Goal: Transaction & Acquisition: Purchase product/service

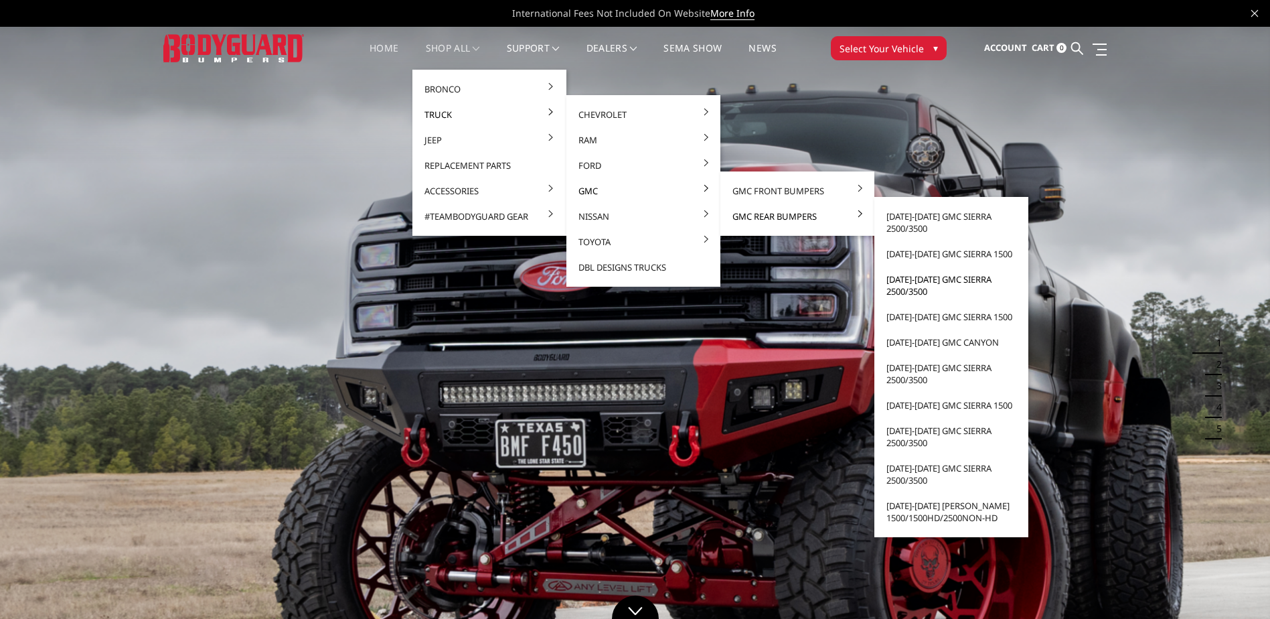
click at [913, 279] on link "[DATE]-[DATE] GMC Sierra 2500/3500" at bounding box center [951, 286] width 143 height 38
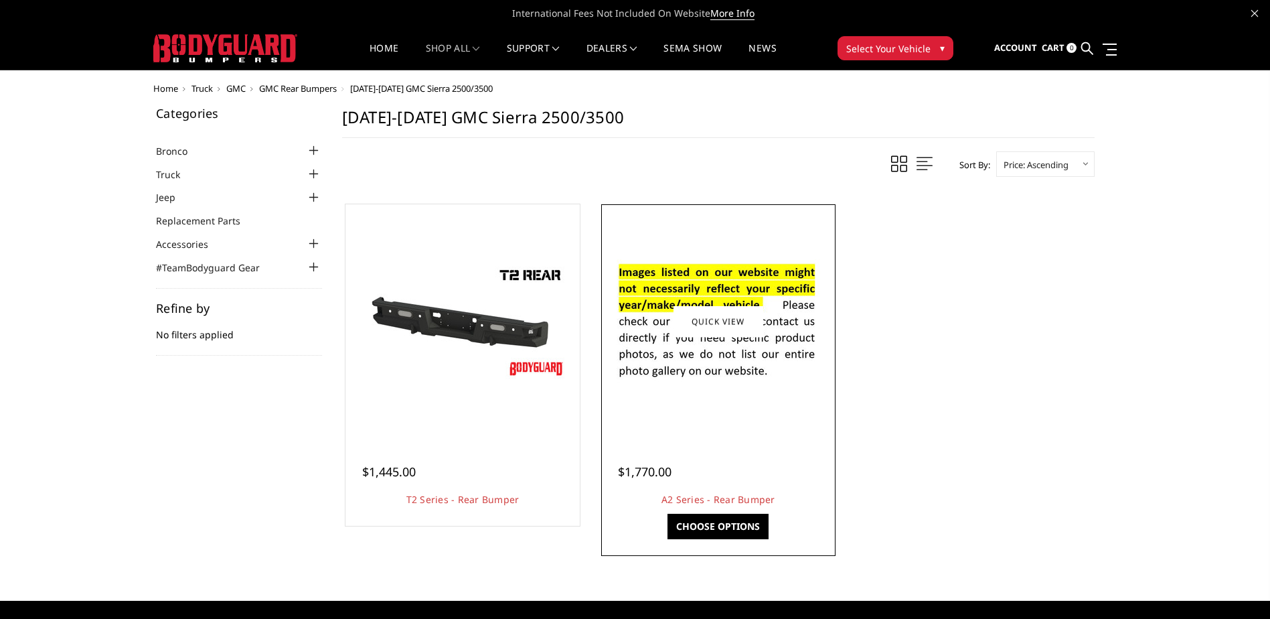
click at [778, 340] on img at bounding box center [718, 321] width 214 height 146
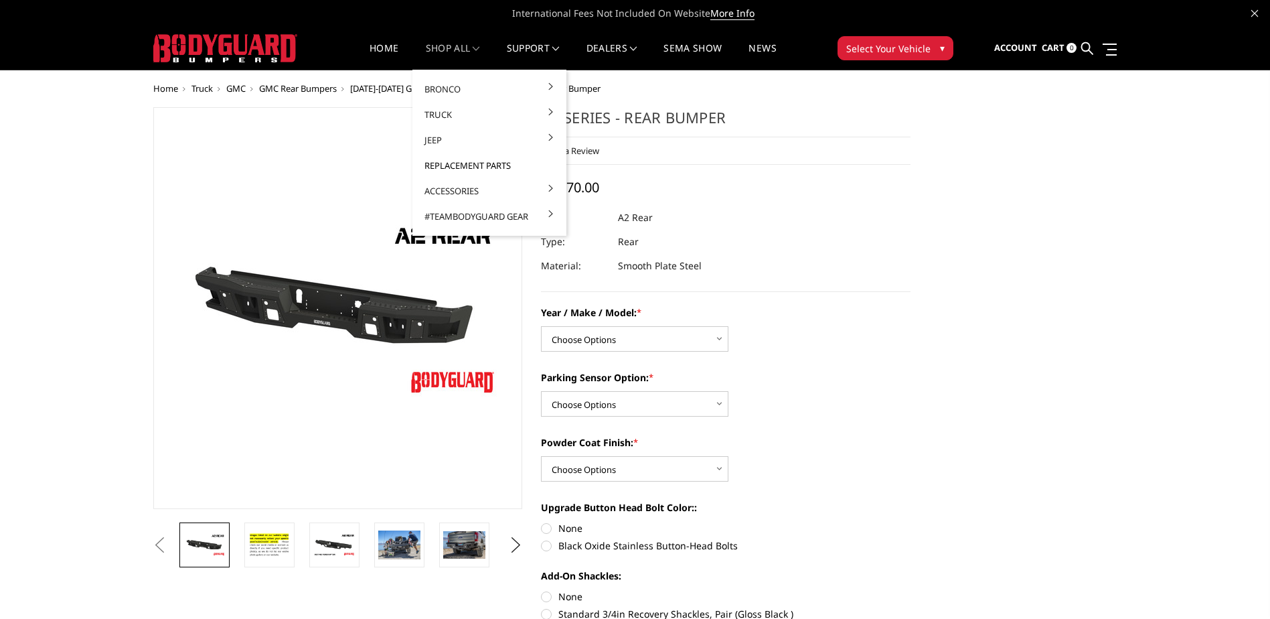
click at [461, 165] on link "Replacement Parts" at bounding box center [489, 165] width 143 height 25
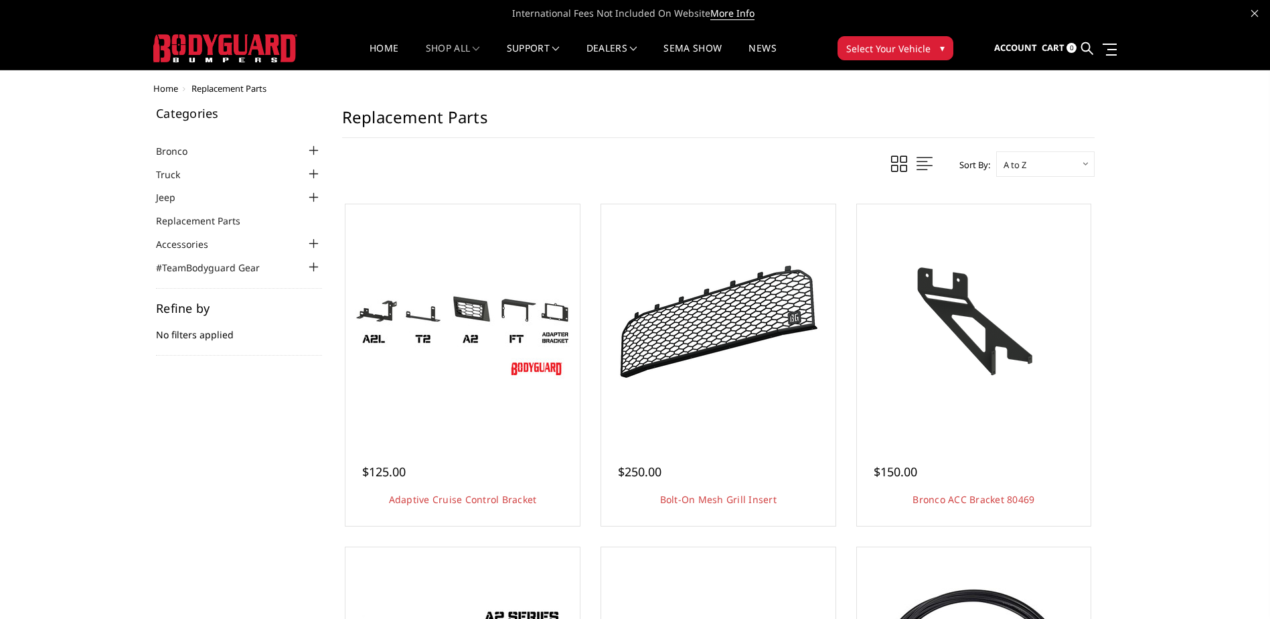
click at [895, 44] on span "Select Your Vehicle" at bounding box center [888, 49] width 84 height 14
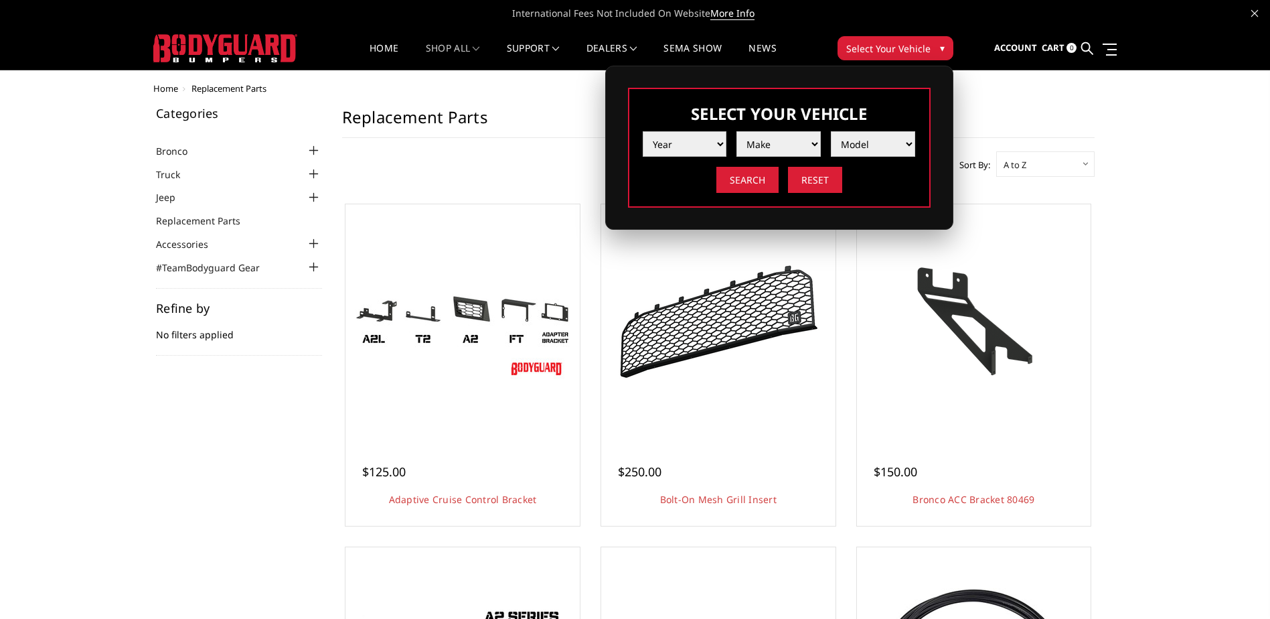
click at [715, 145] on select "Year 2025 2024 2023 2022 2021 2020 2019 2018 2017 2016 2015 2014 2013 2012 2011…" at bounding box center [685, 143] width 84 height 25
select select "yr_2018"
click at [643, 131] on select "Year 2025 2024 2023 2022 2021 2020 2019 2018 2017 2016 2015 2014 2013 2012 2011…" at bounding box center [685, 143] width 84 height 25
click at [779, 143] on select "Make Chevrolet Ford GMC Nissan Ram Toyota" at bounding box center [779, 143] width 84 height 25
select select "mk_gmc"
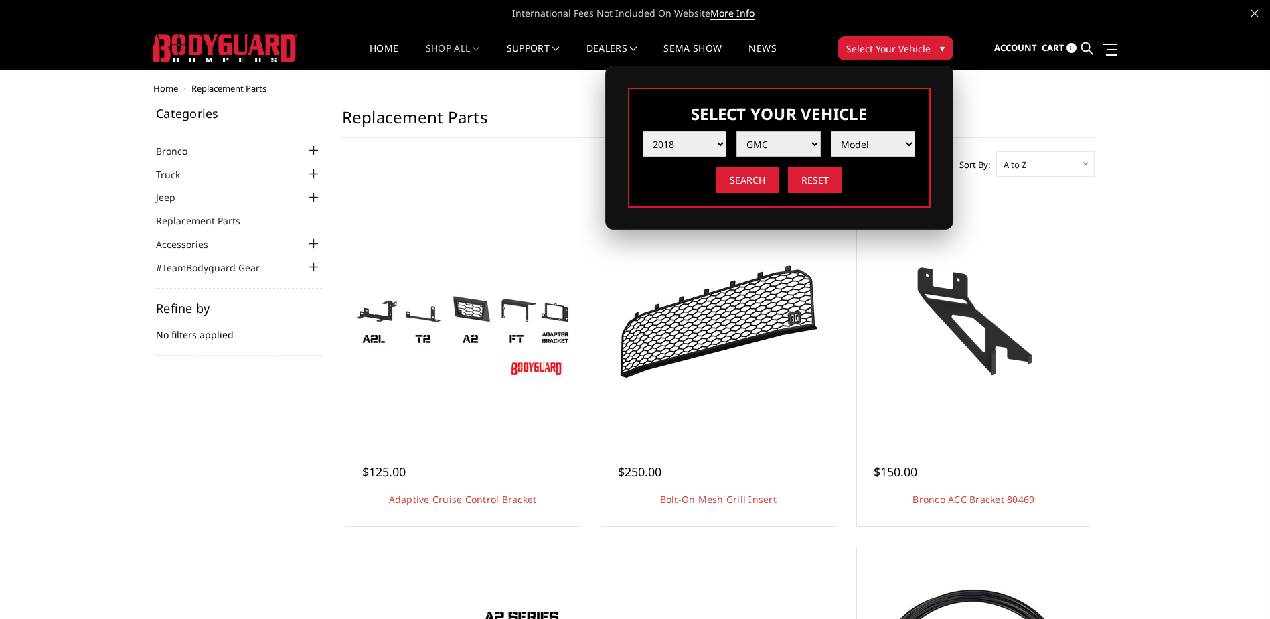
click at [737, 131] on select "Make Chevrolet Ford GMC Nissan Ram Toyota" at bounding box center [779, 143] width 84 height 25
click at [839, 145] on select "Model Canyon Sierra 1500 Sierra 2500 / 3500 Yukon 1500" at bounding box center [873, 143] width 84 height 25
select select "md_sierra-2500-3500"
click at [831, 131] on select "Model Canyon Sierra 1500 Sierra 2500 / 3500 Yukon 1500" at bounding box center [873, 143] width 84 height 25
click at [853, 146] on select "Model Canyon Sierra 1500 Sierra 2500 / 3500 Yukon 1500" at bounding box center [873, 143] width 84 height 25
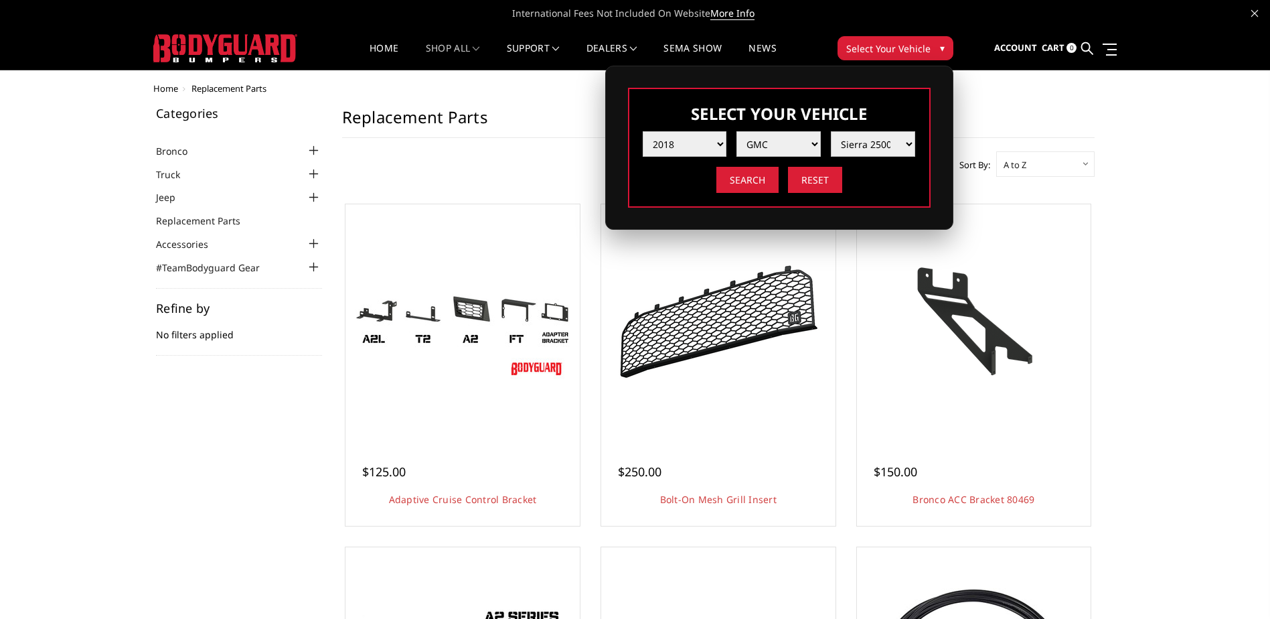
click at [853, 146] on select "Model Canyon Sierra 1500 Sierra 2500 / 3500 Yukon 1500" at bounding box center [873, 143] width 84 height 25
click at [751, 176] on input "Search" at bounding box center [748, 180] width 62 height 26
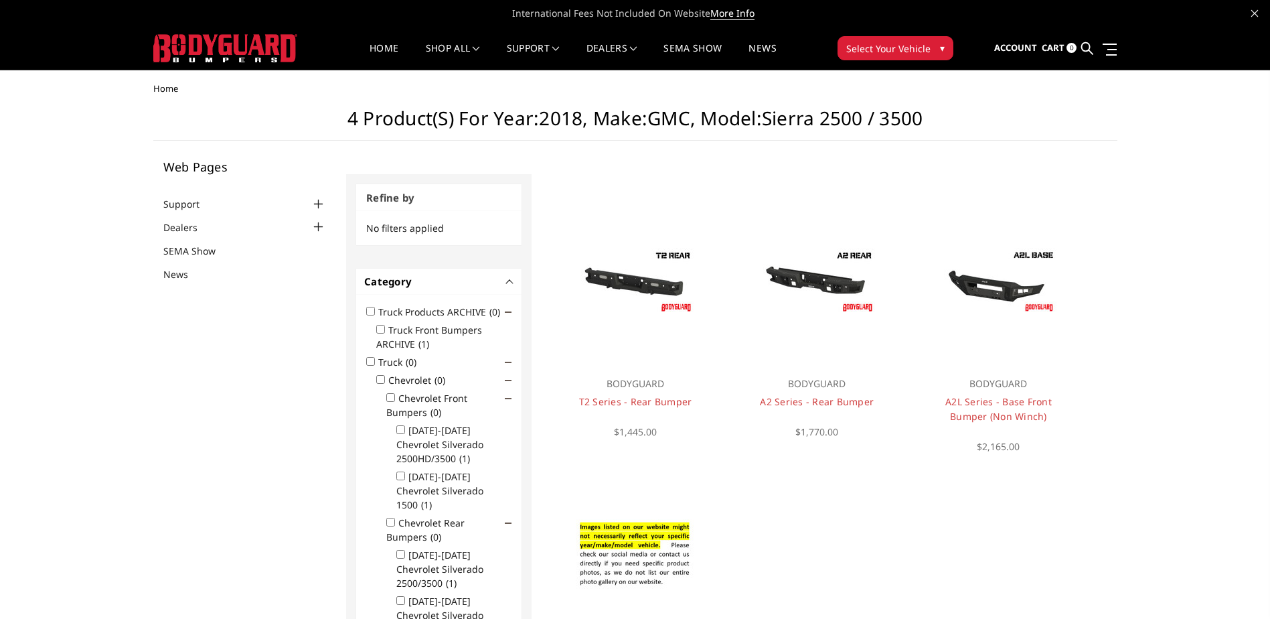
click at [188, 212] on ul "Support FAQ Install Instructions Shipping Warranty Terms & Conditions Cancellat…" at bounding box center [244, 238] width 163 height 85
click at [188, 207] on link "Support" at bounding box center [189, 204] width 53 height 14
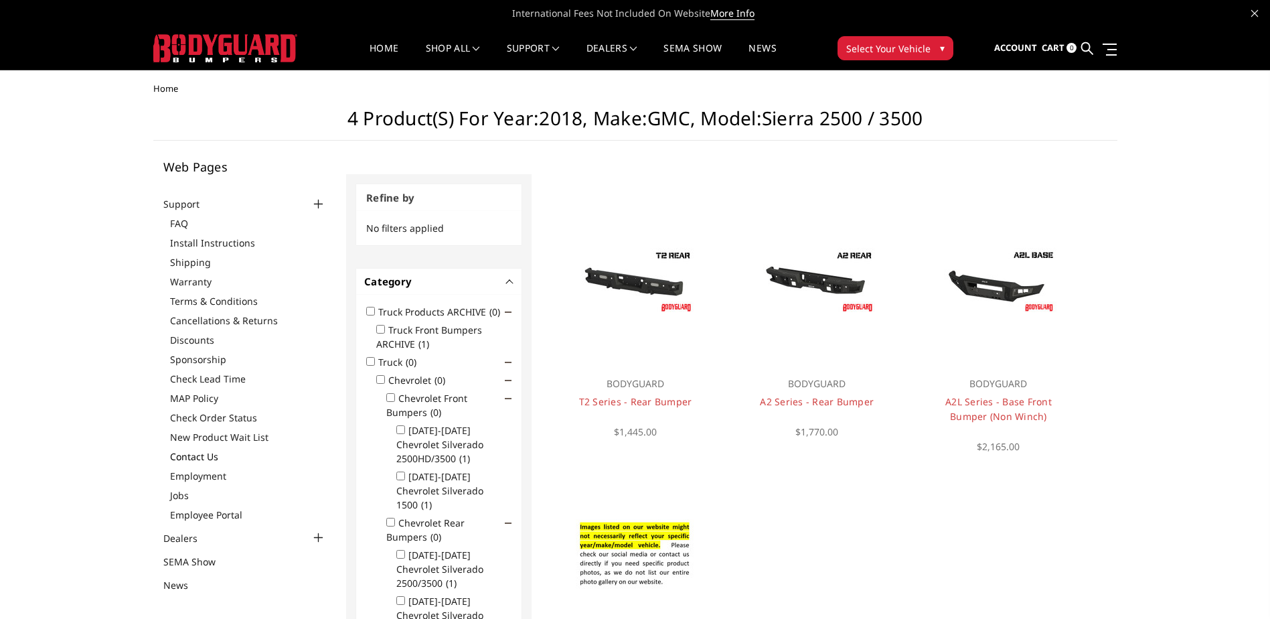
click at [192, 453] on link "Contact Us" at bounding box center [248, 456] width 157 height 14
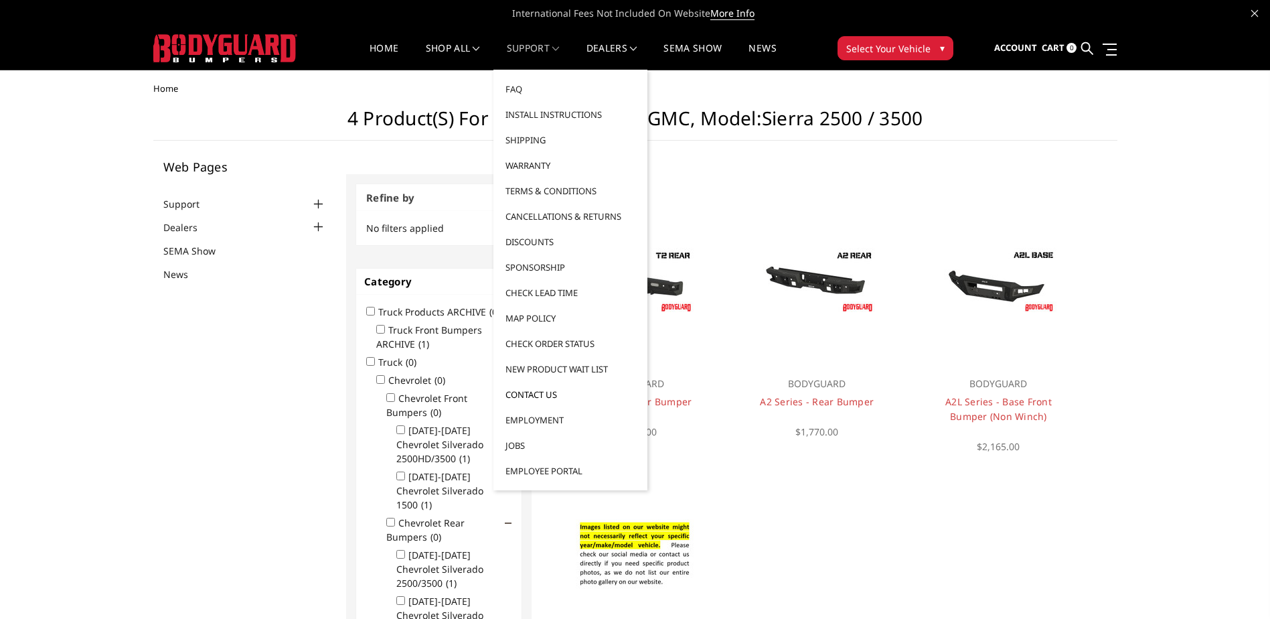
click at [524, 396] on link "Contact Us" at bounding box center [570, 394] width 143 height 25
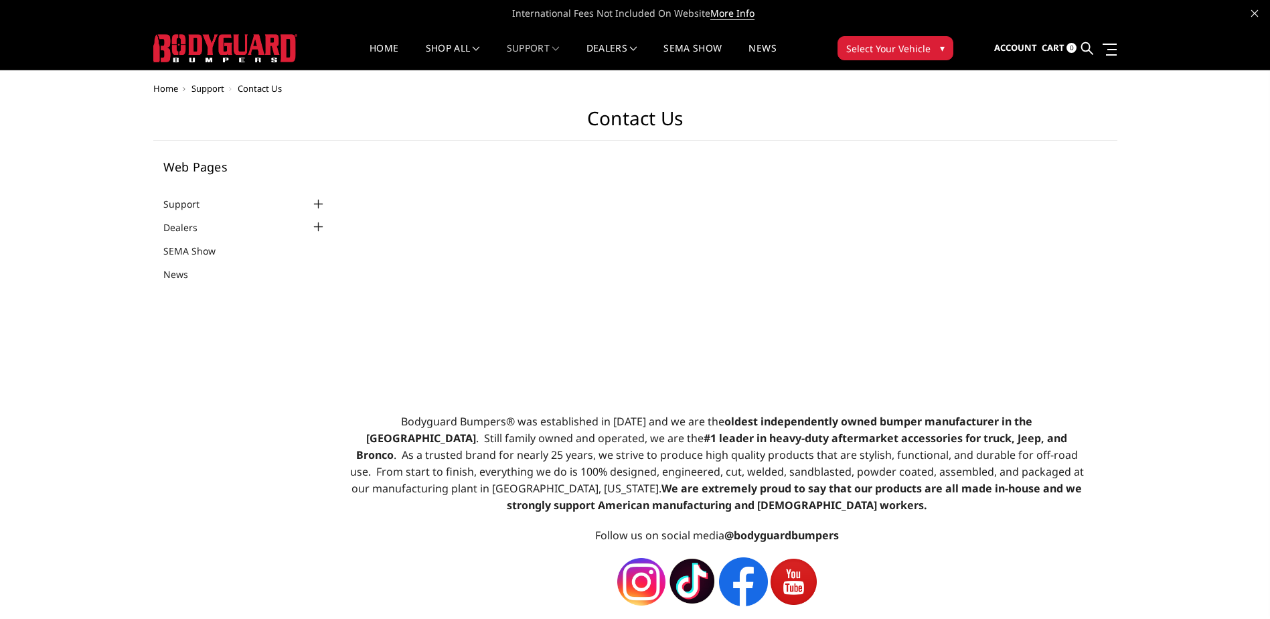
select select "US"
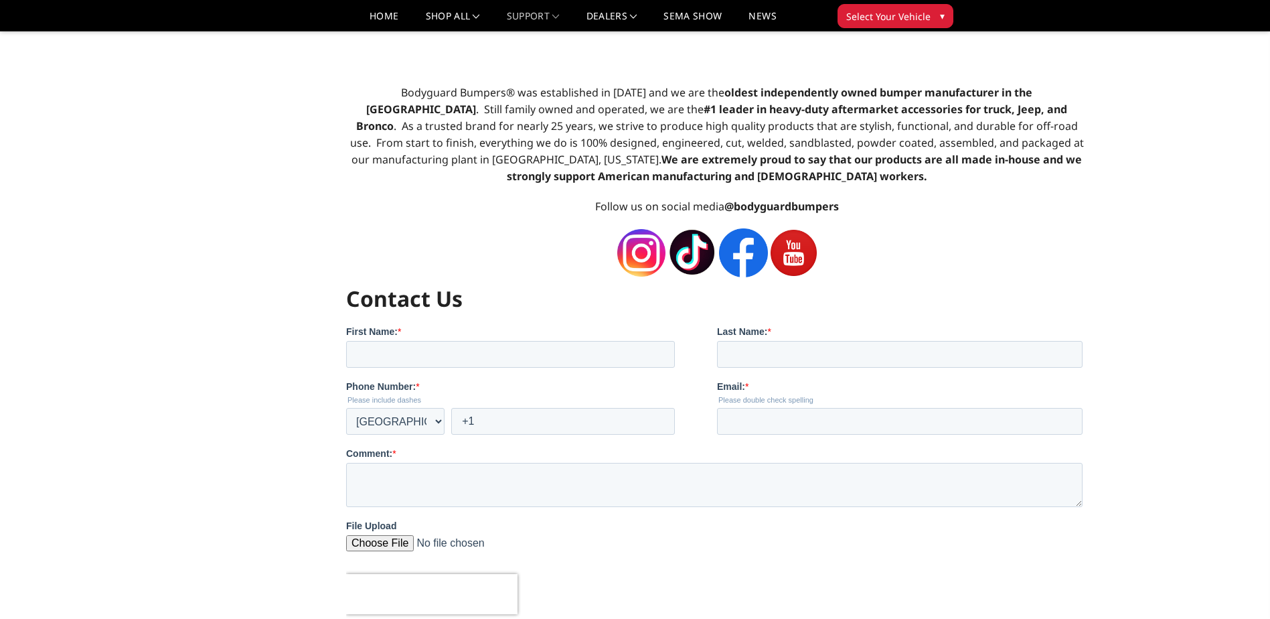
scroll to position [300, 0]
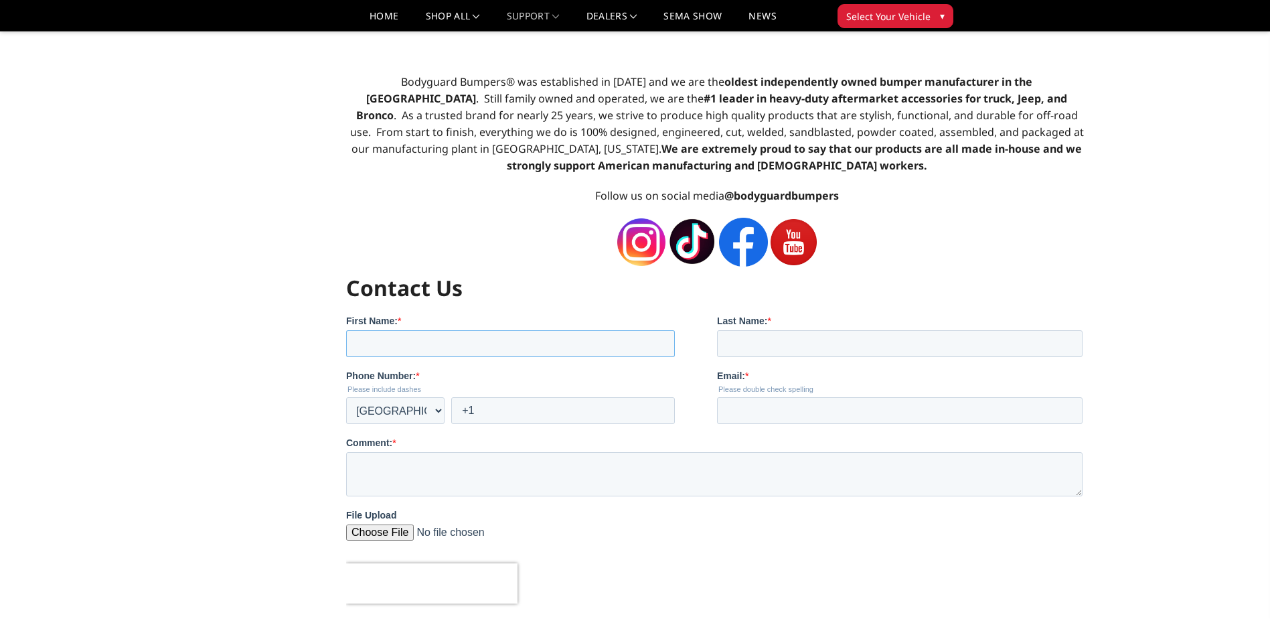
click at [481, 348] on input "First Name: *" at bounding box center [510, 342] width 329 height 27
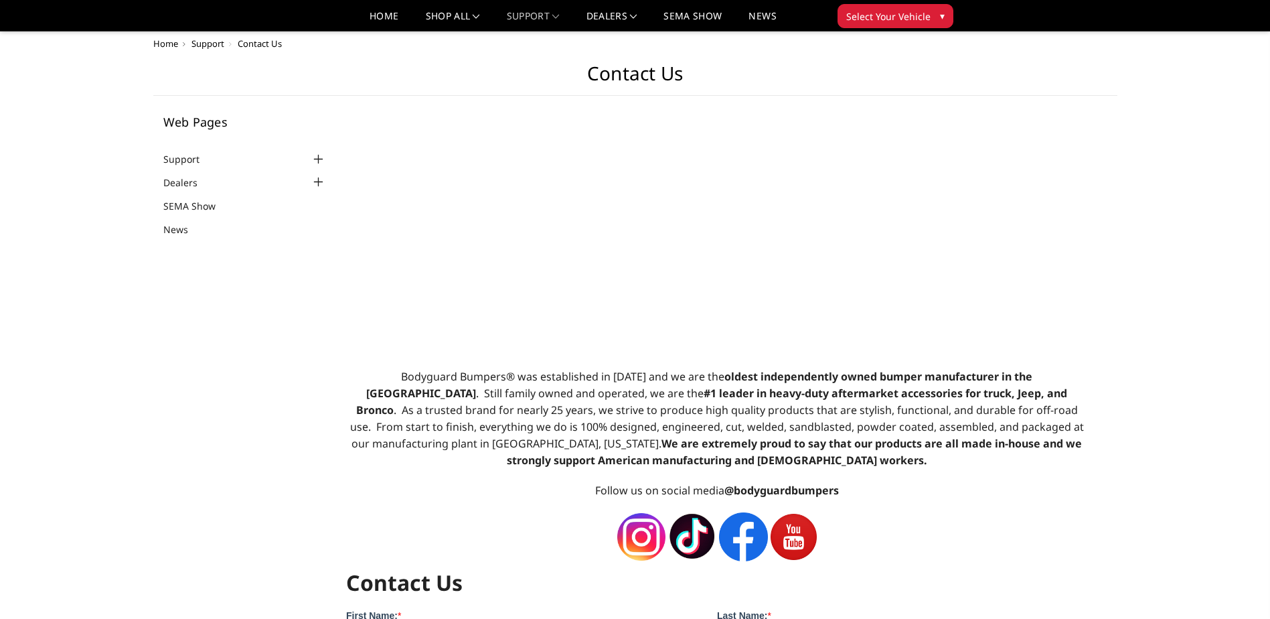
scroll to position [0, 0]
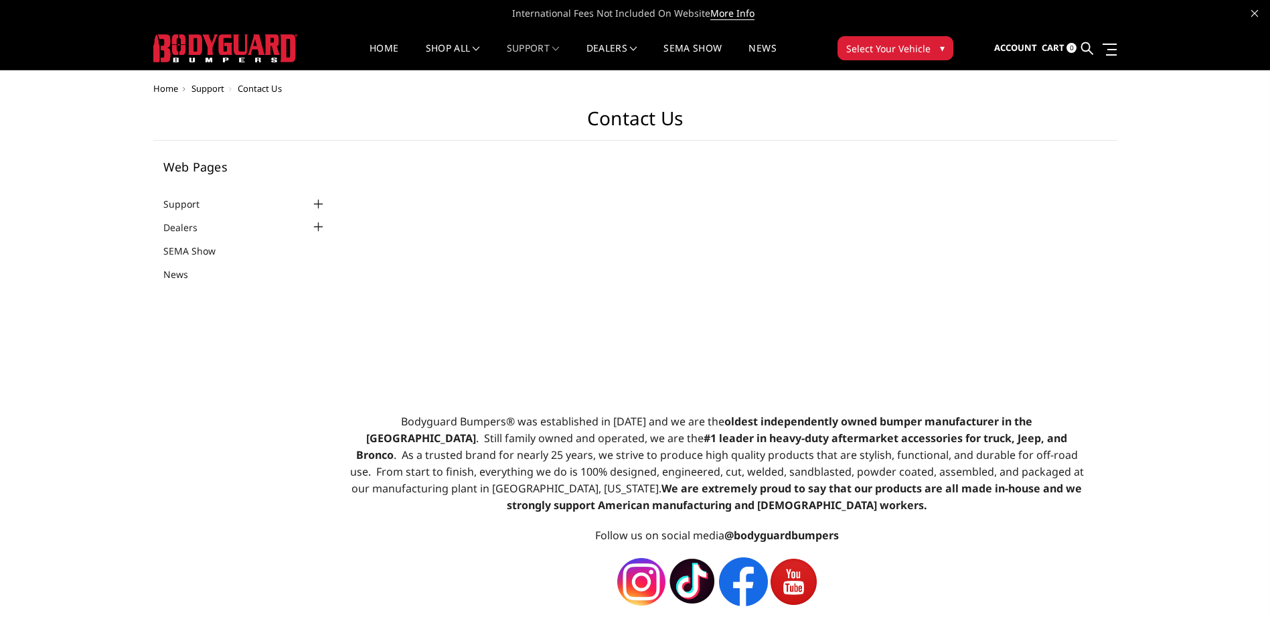
click at [864, 495] on strong "We are extremely proud to say that our products are all made in-house and we st…" at bounding box center [795, 496] width 576 height 31
click at [925, 50] on span "Select Your Vehicle" at bounding box center [888, 49] width 84 height 14
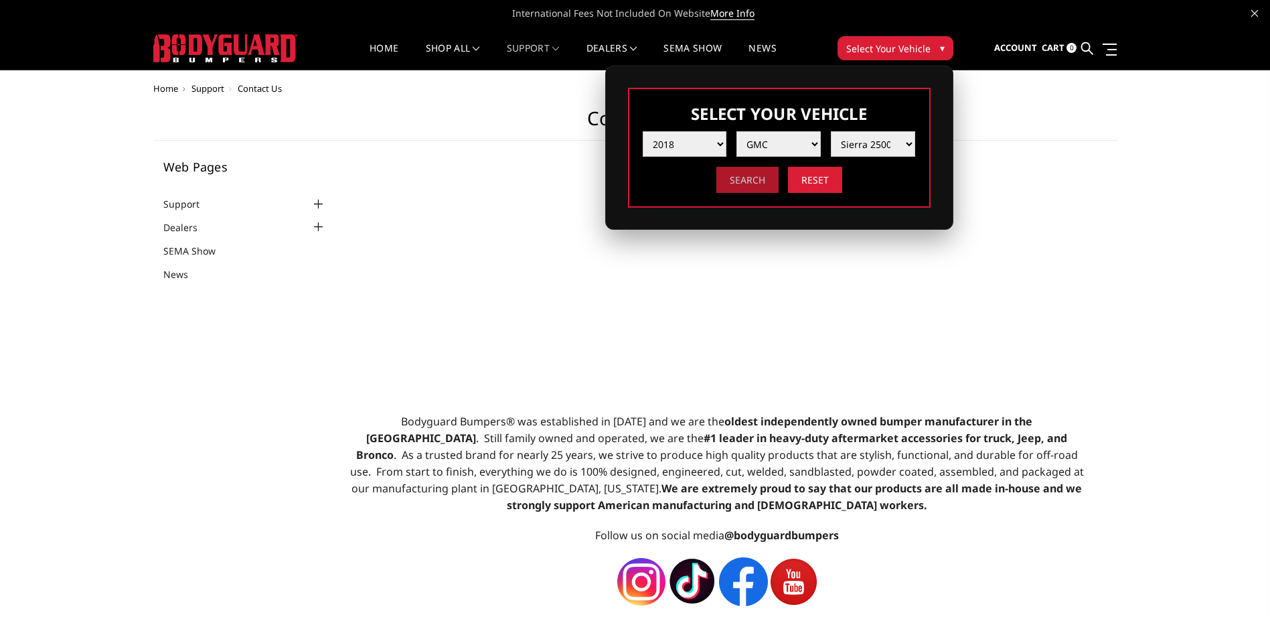
click at [762, 171] on input "Search" at bounding box center [748, 180] width 62 height 26
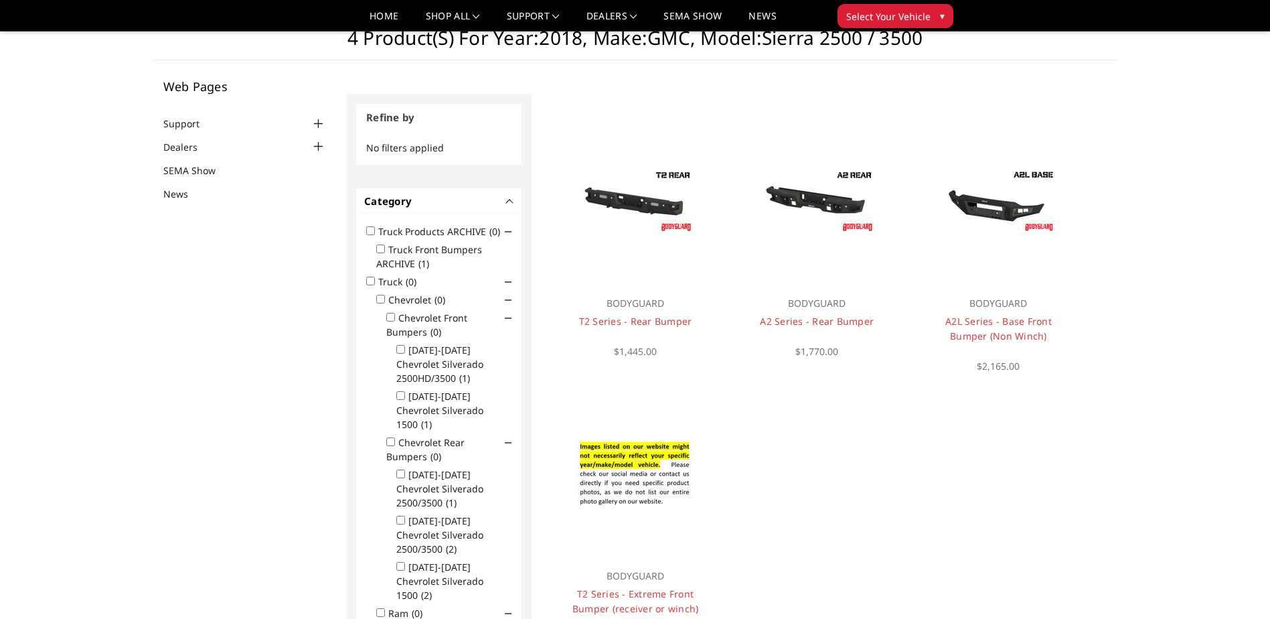
scroll to position [40, 0]
click at [842, 261] on div at bounding box center [817, 201] width 161 height 161
click at [829, 223] on link "Choose Options" at bounding box center [817, 214] width 90 height 36
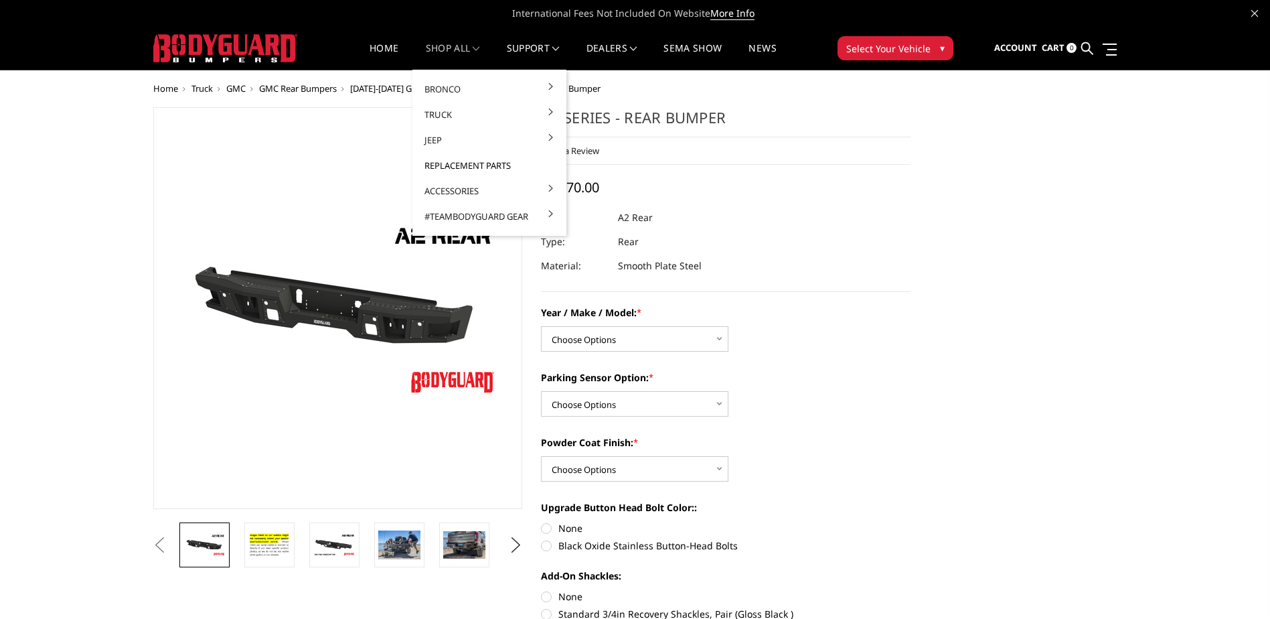
click at [474, 163] on link "Replacement Parts" at bounding box center [489, 165] width 143 height 25
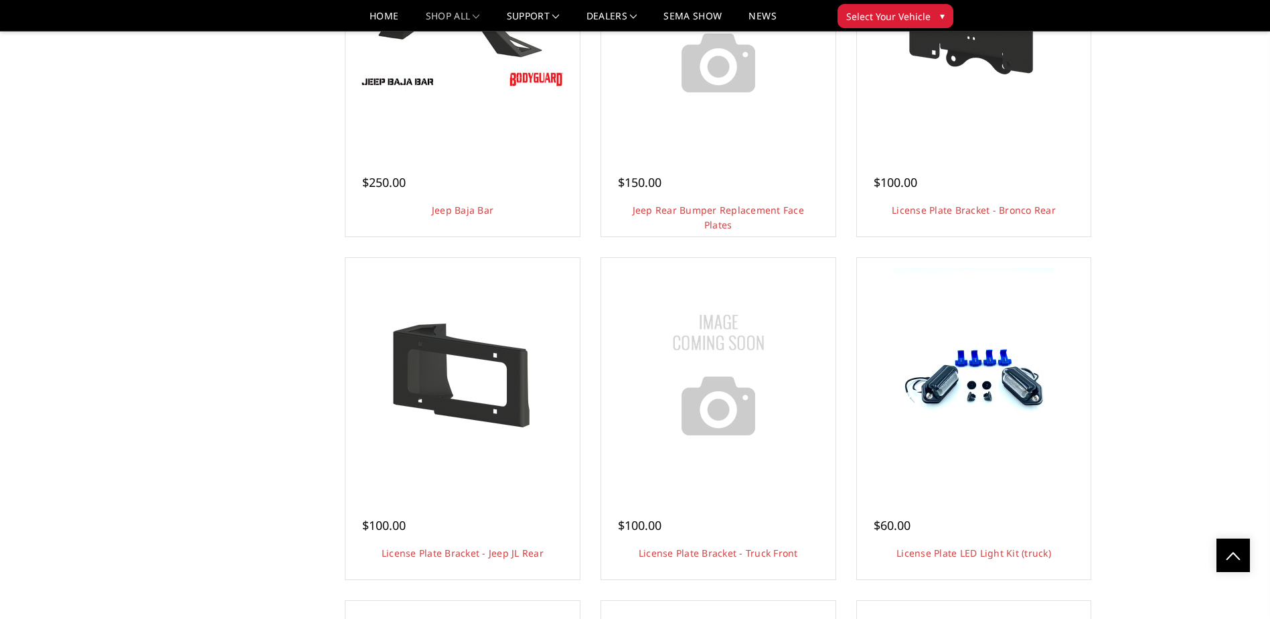
scroll to position [2076, 0]
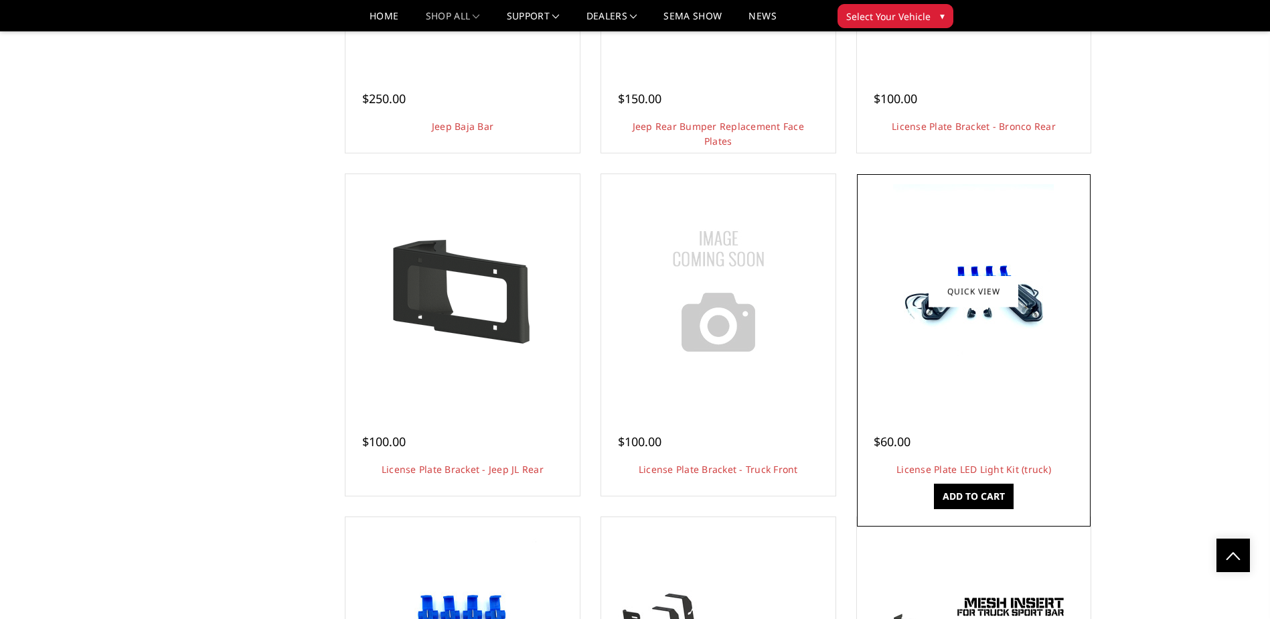
click at [1033, 358] on img at bounding box center [973, 291] width 161 height 214
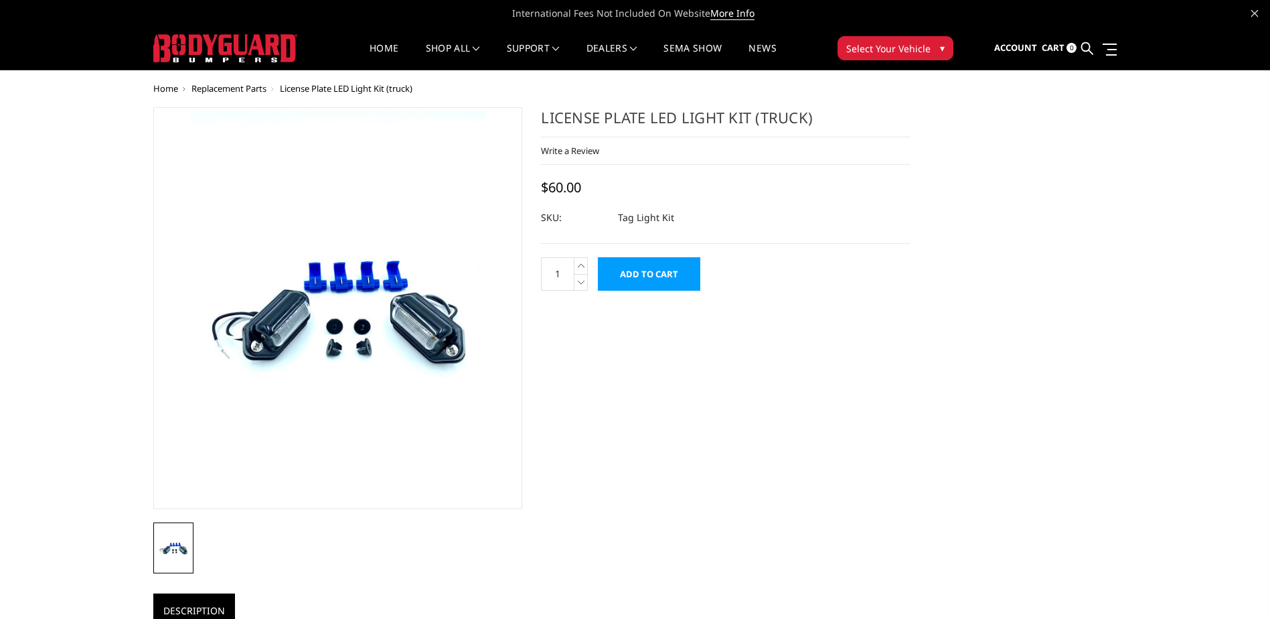
click at [621, 269] on input "Add to Cart" at bounding box center [649, 273] width 102 height 33
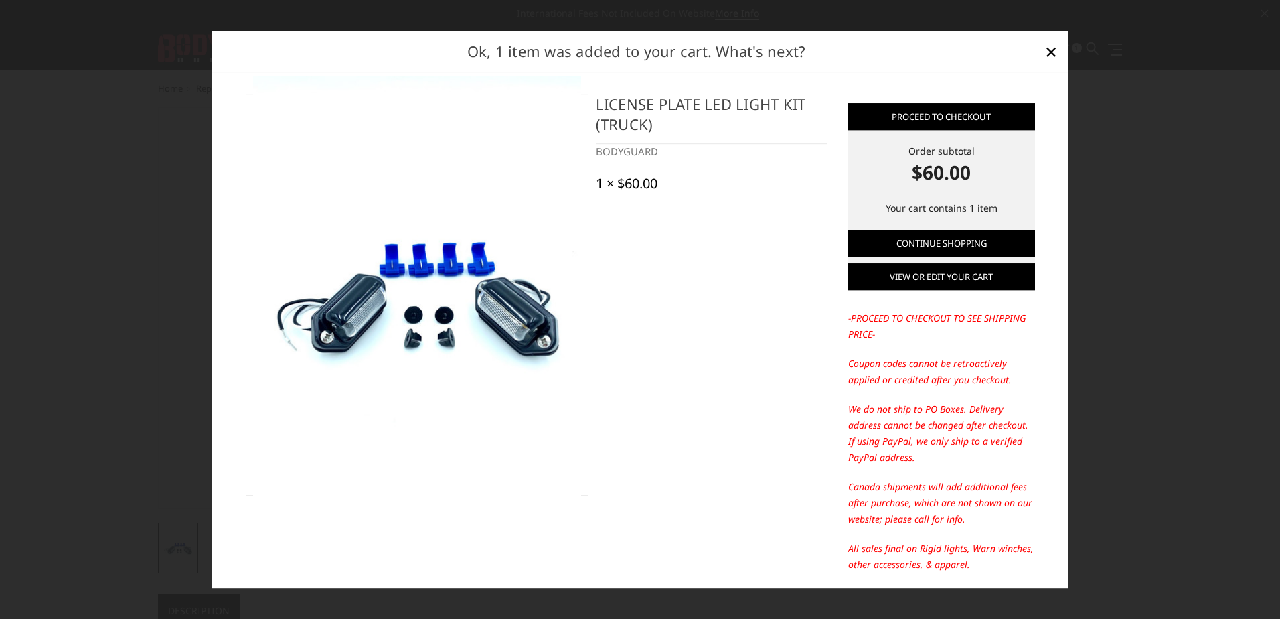
click at [962, 272] on link "View or edit your cart" at bounding box center [942, 277] width 187 height 27
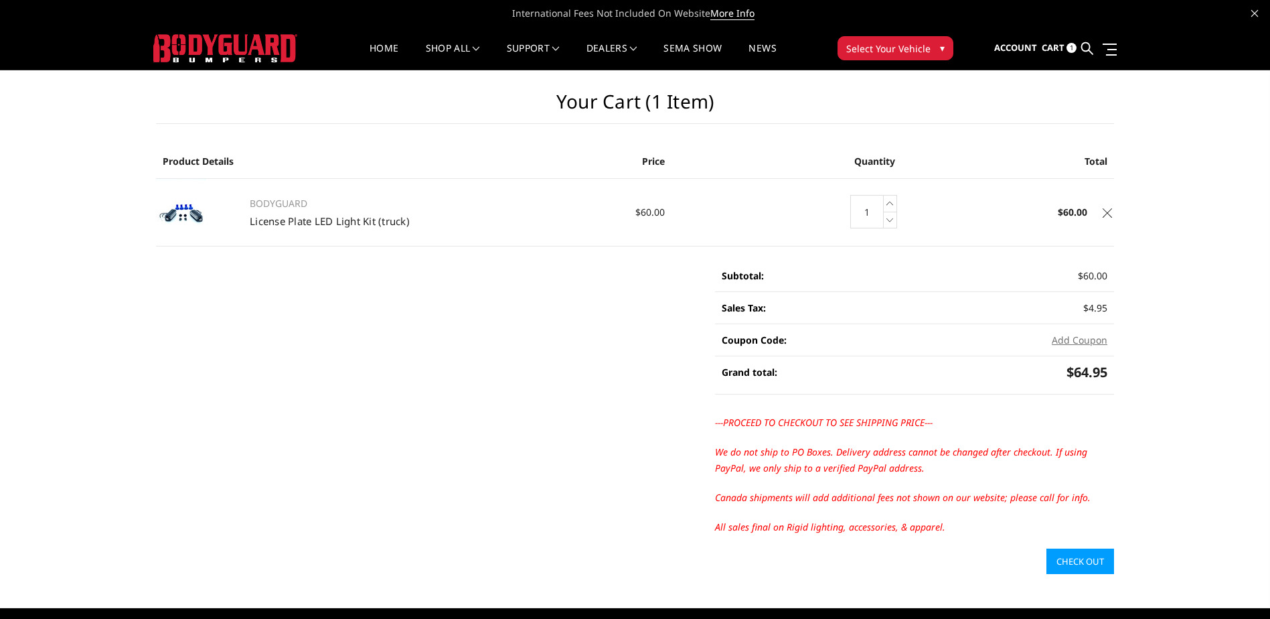
click at [1067, 565] on link "Check out" at bounding box center [1081, 560] width 68 height 25
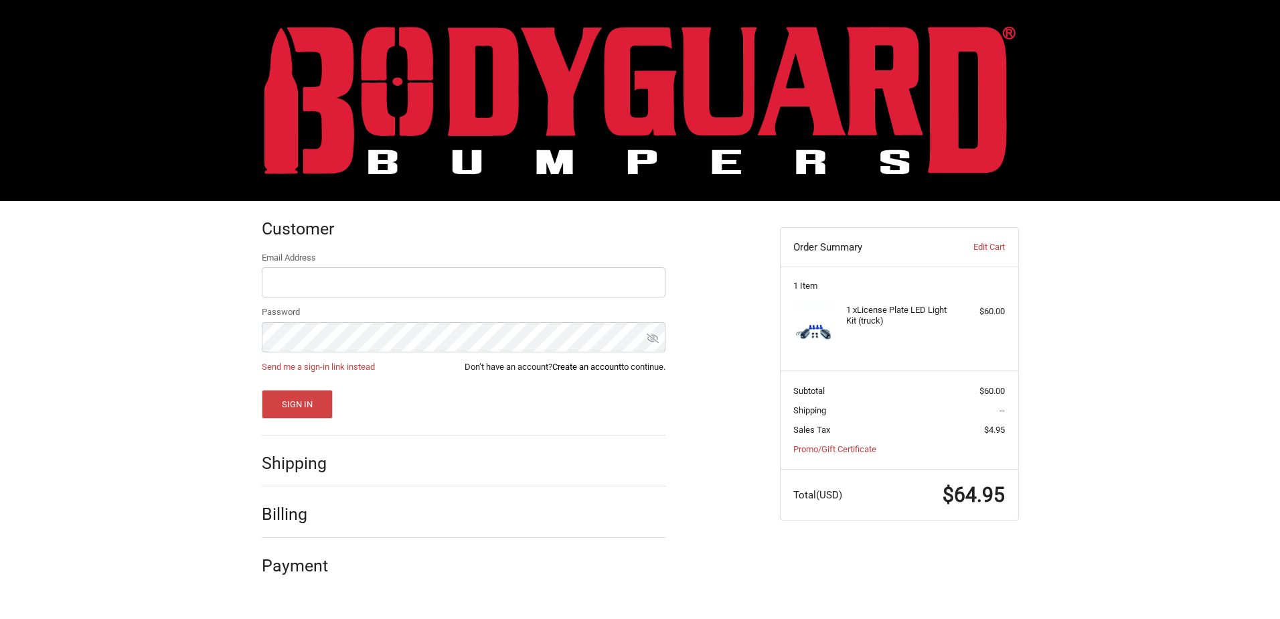
click at [587, 366] on link "Create an account" at bounding box center [587, 367] width 69 height 10
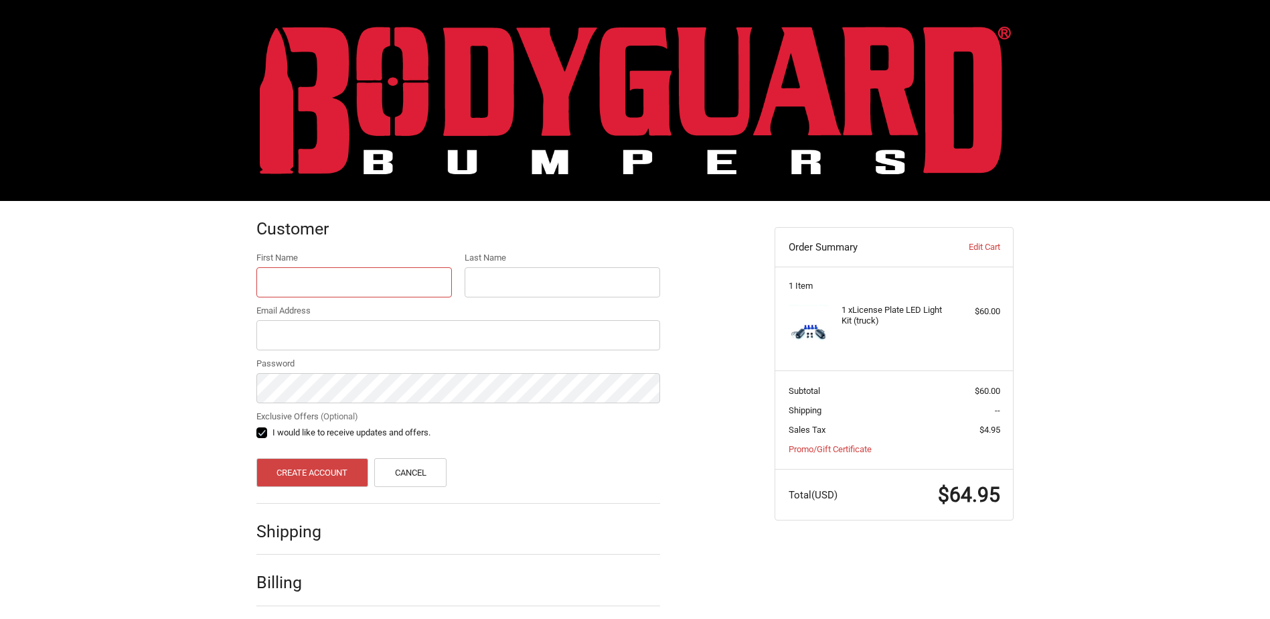
click at [415, 280] on input "First Name" at bounding box center [354, 282] width 196 height 30
type input "[PERSON_NAME]"
type input "[EMAIL_ADDRESS][DOMAIN_NAME]"
click at [256, 458] on button "Create Account" at bounding box center [312, 472] width 112 height 29
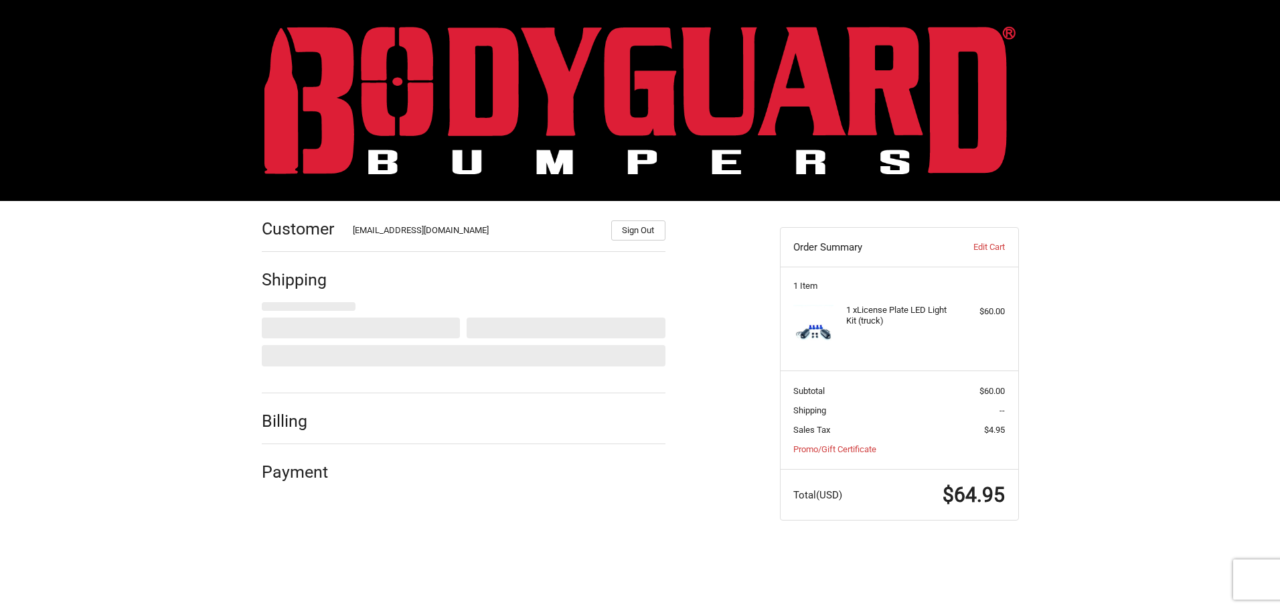
select select "US"
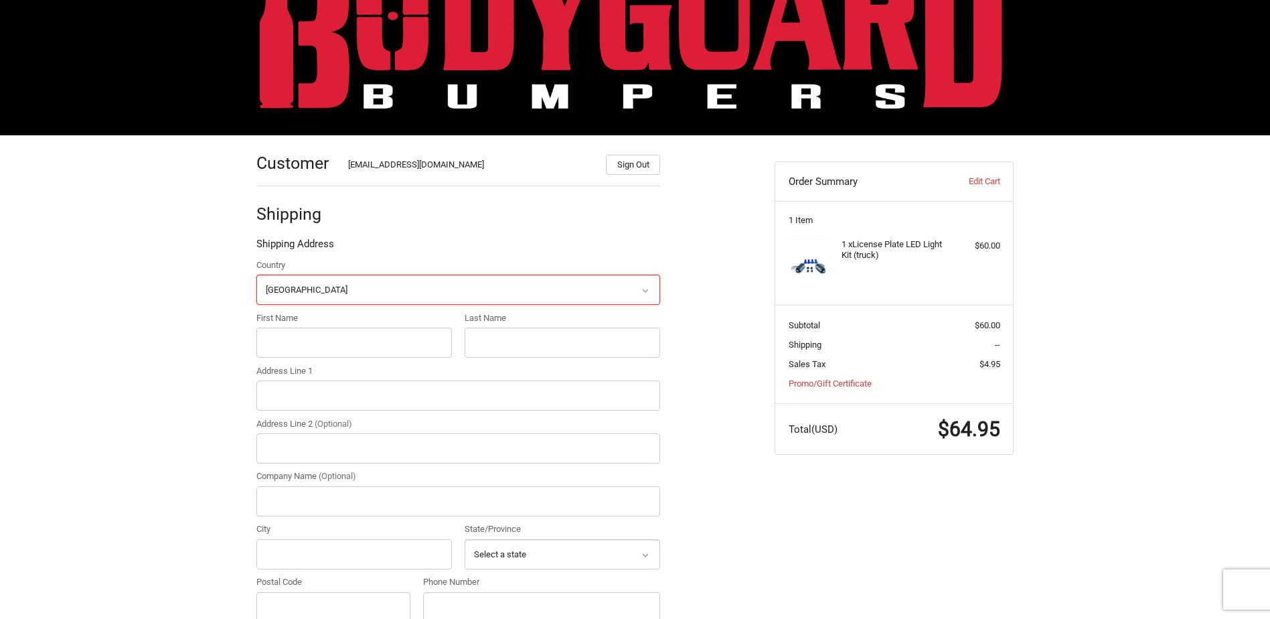
scroll to position [128, 0]
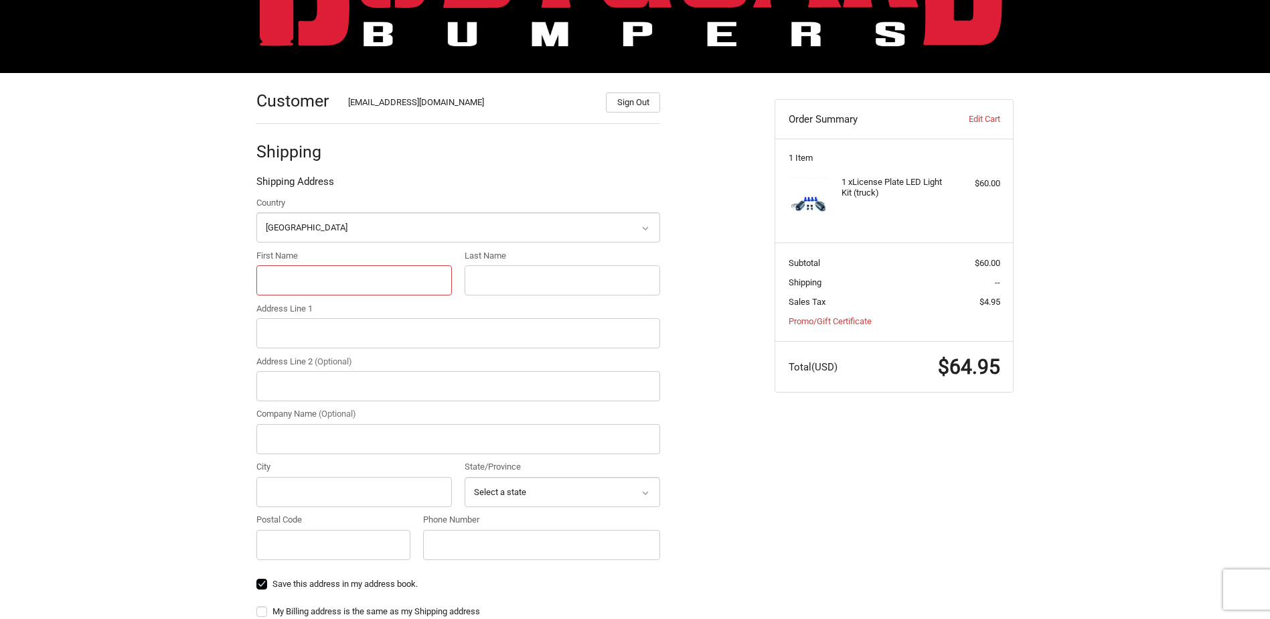
click at [356, 273] on input "First Name" at bounding box center [354, 280] width 196 height 30
type input "[PERSON_NAME]"
type input "678 [GEOGRAPHIC_DATA]"
type input "[US_EMPLOYER_IDENTIFICATION_NUMBER]"
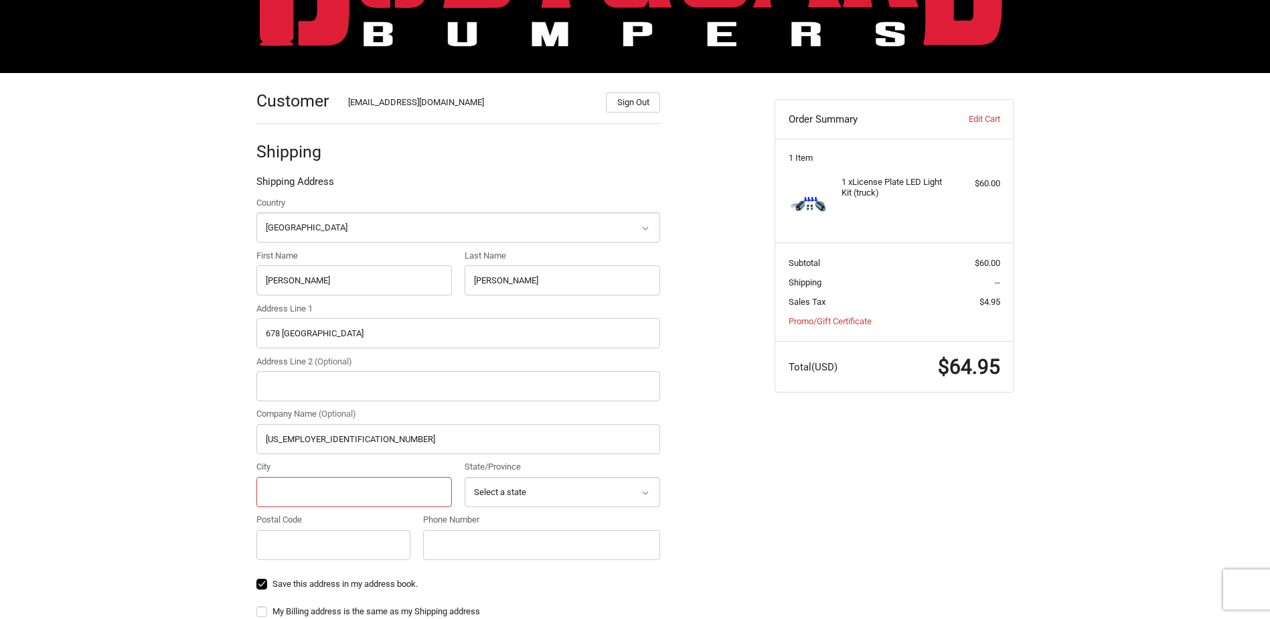
type input "Scranton"
select select "IA"
type input "51462"
type input "15153705805"
drag, startPoint x: 351, startPoint y: 341, endPoint x: 79, endPoint y: 323, distance: 272.5
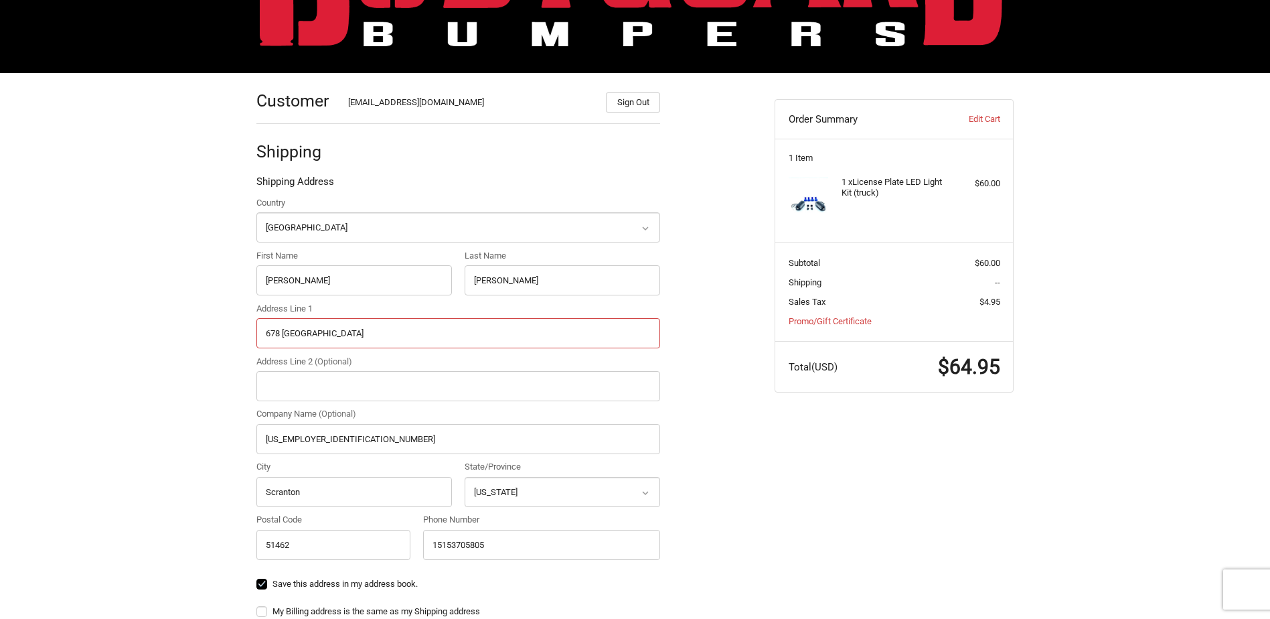
click at [79, 323] on div "Customer [EMAIL_ADDRESS][DOMAIN_NAME] Sign Out Shipping Shipping Address Countr…" at bounding box center [635, 512] width 1270 height 878
type input "[STREET_ADDRESS]"
click at [358, 425] on input "[US_EMPLOYER_IDENTIFICATION_NUMBER]" at bounding box center [458, 439] width 404 height 30
drag, startPoint x: 354, startPoint y: 432, endPoint x: 139, endPoint y: 414, distance: 215.7
click at [139, 414] on div "Customer [EMAIL_ADDRESS][DOMAIN_NAME] Sign Out Shipping Shipping Address Countr…" at bounding box center [635, 537] width 1270 height 928
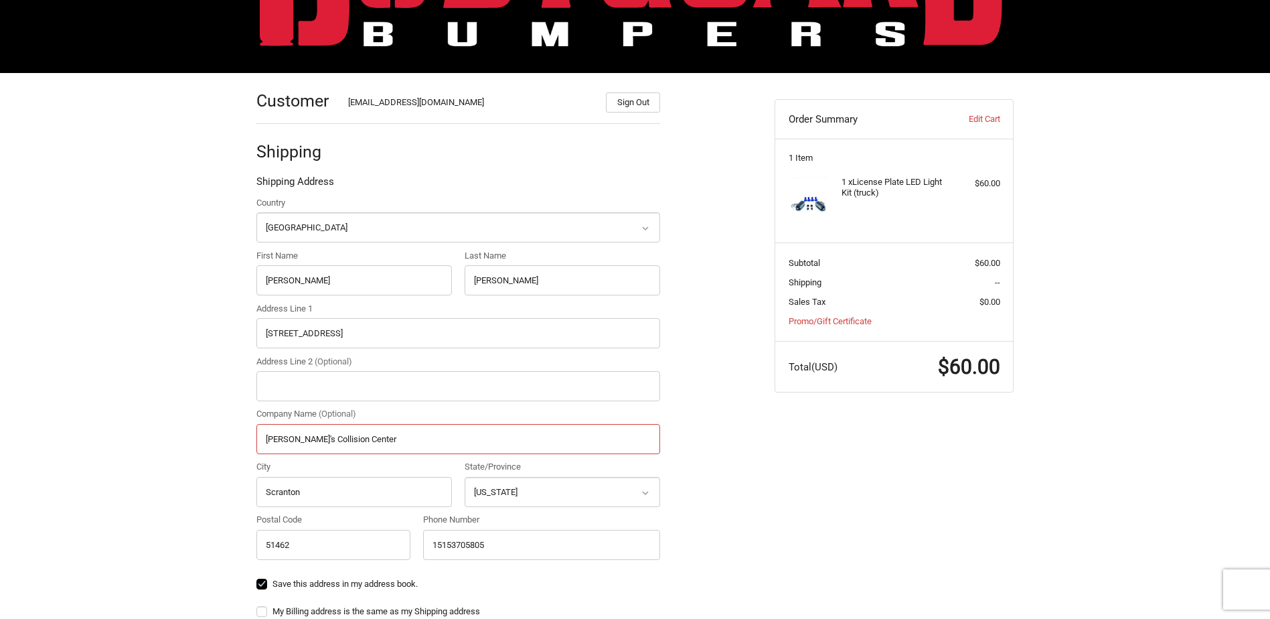
type input "[PERSON_NAME]'s Collision Center"
click at [135, 415] on div "Customer [EMAIL_ADDRESS][DOMAIN_NAME] Sign Out Shipping Shipping Address Countr…" at bounding box center [635, 537] width 1270 height 928
drag, startPoint x: 449, startPoint y: 327, endPoint x: 317, endPoint y: 332, distance: 132.0
click at [317, 332] on input "[STREET_ADDRESS]" at bounding box center [458, 333] width 404 height 30
type input "[STREET_ADDRESS]"
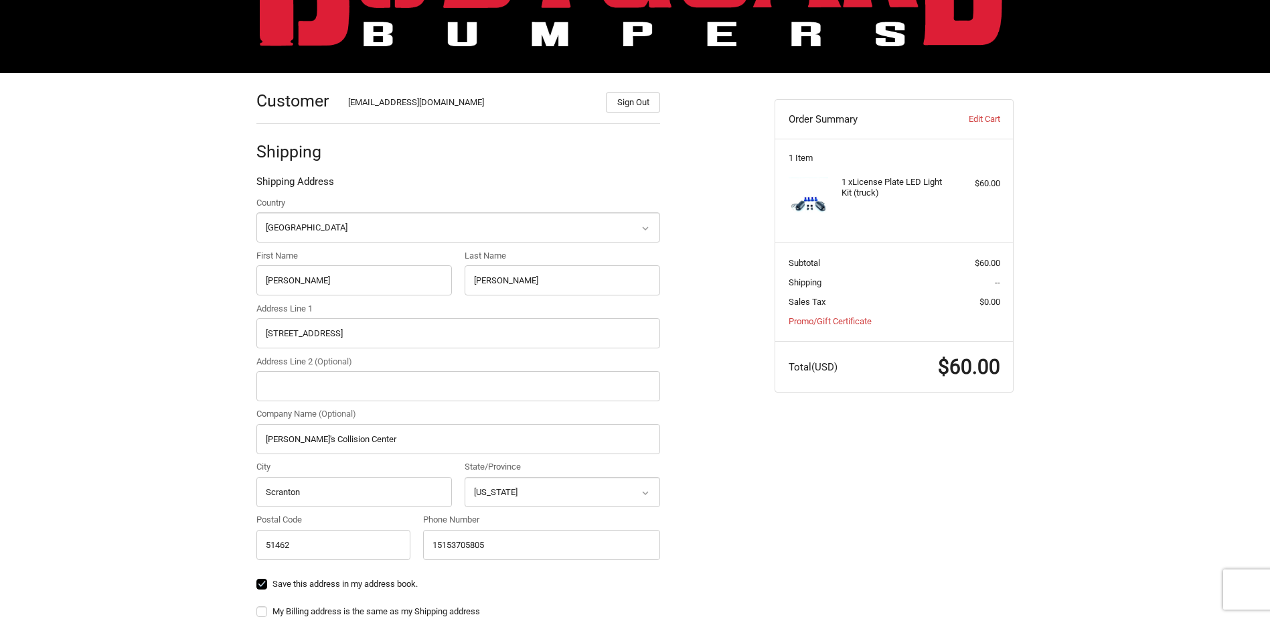
click at [399, 305] on label "Address Line 1" at bounding box center [458, 308] width 404 height 13
click at [399, 318] on input "[STREET_ADDRESS]" at bounding box center [458, 333] width 404 height 30
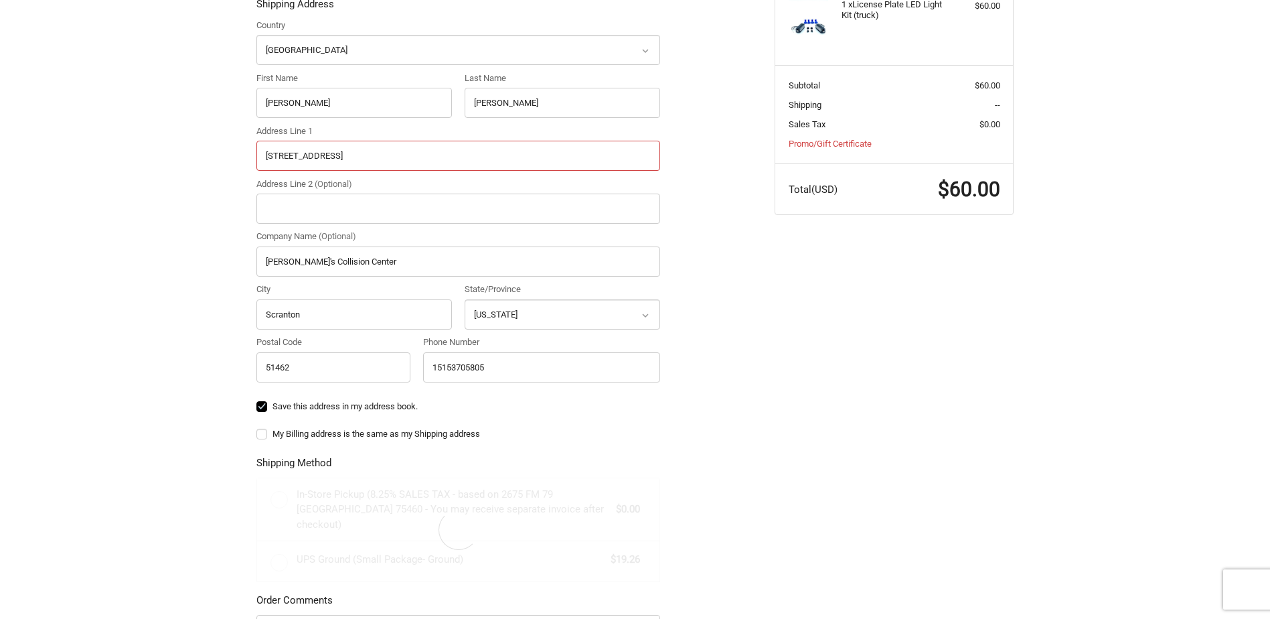
scroll to position [329, 0]
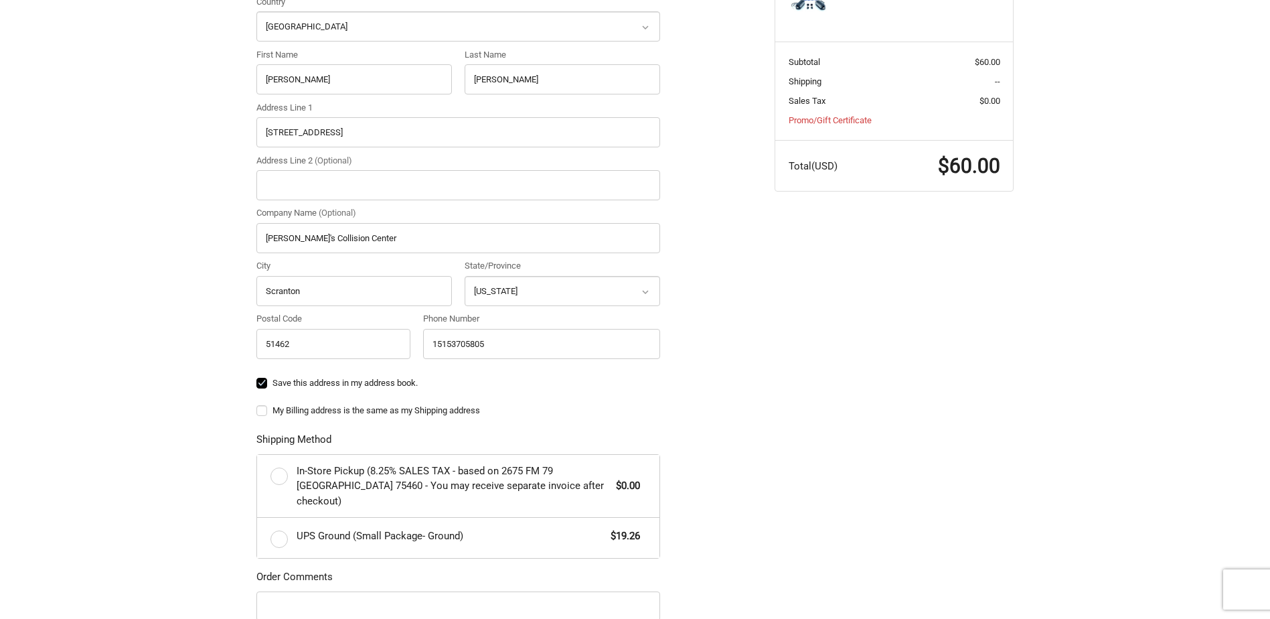
click at [256, 409] on div "Customer [EMAIL_ADDRESS][DOMAIN_NAME] Sign Out Shipping Shipping Address Countr…" at bounding box center [505, 329] width 518 height 914
click at [258, 412] on label "My Billing address is the same as my Shipping address" at bounding box center [458, 410] width 404 height 11
click at [257, 404] on input "My Billing address is the same as my Shipping address" at bounding box center [256, 404] width 1 height 1
checkbox input "true"
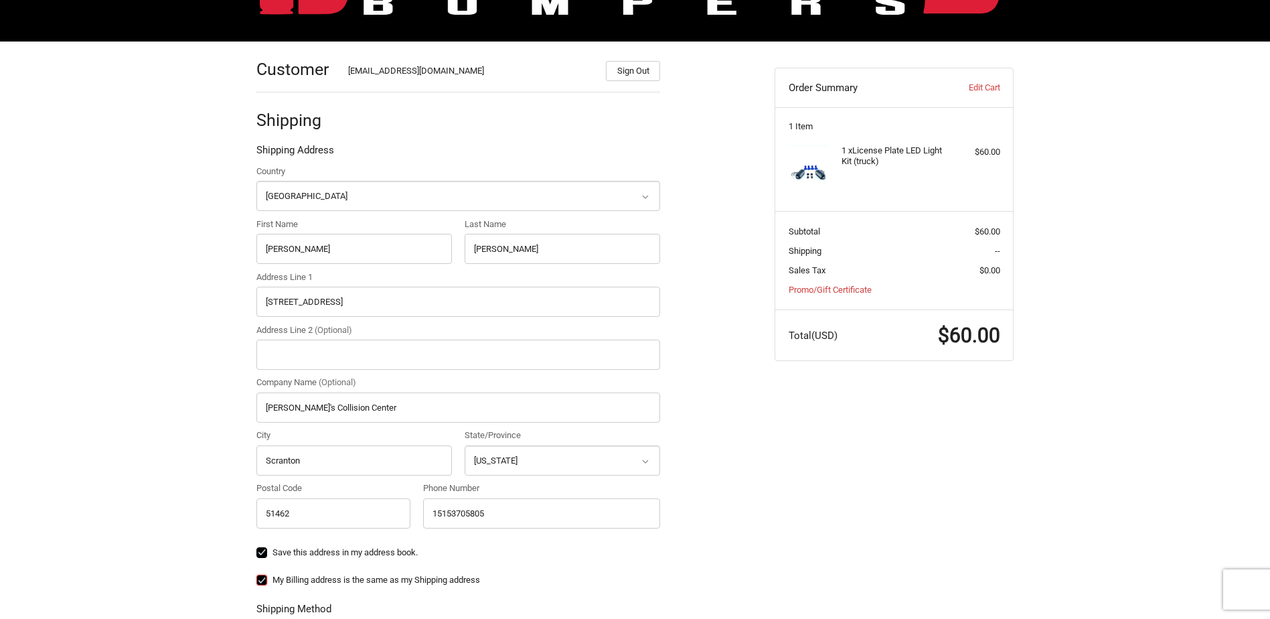
scroll to position [0, 0]
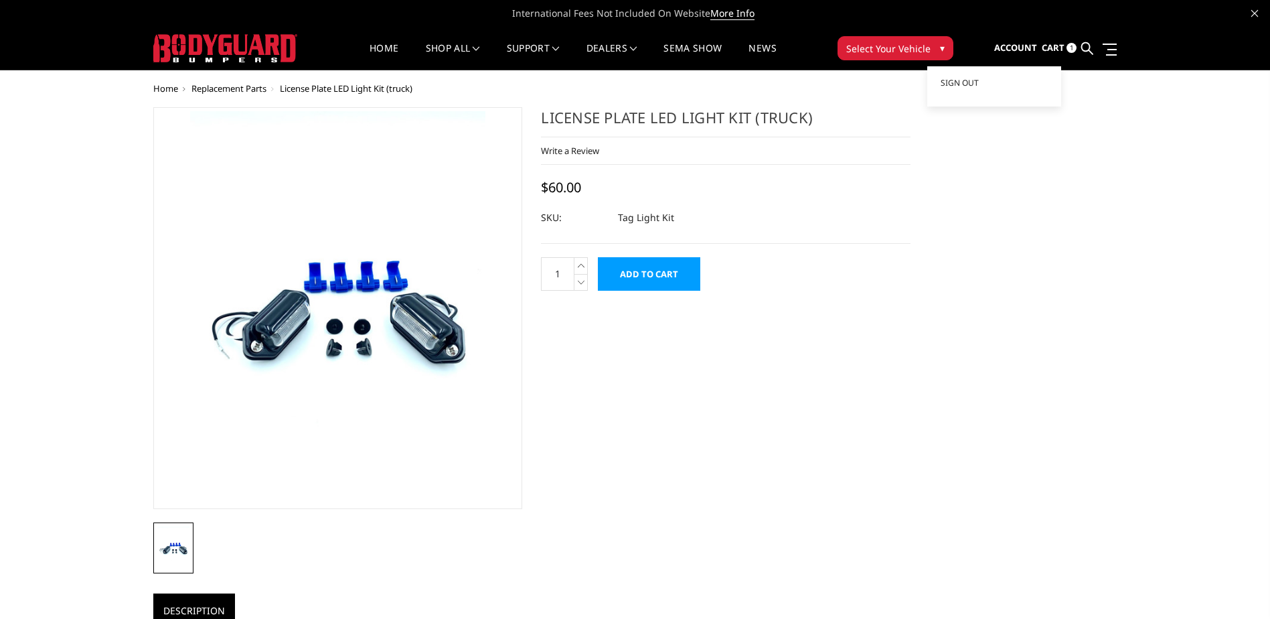
click at [1015, 48] on span "Account" at bounding box center [1016, 48] width 43 height 12
